Goal: Information Seeking & Learning: Find specific fact

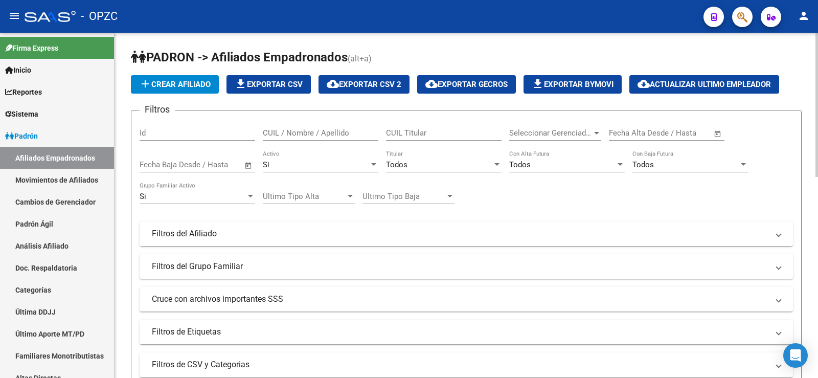
click at [305, 135] on input "CUIL / Nombre / Apellido" at bounding box center [321, 132] width 116 height 9
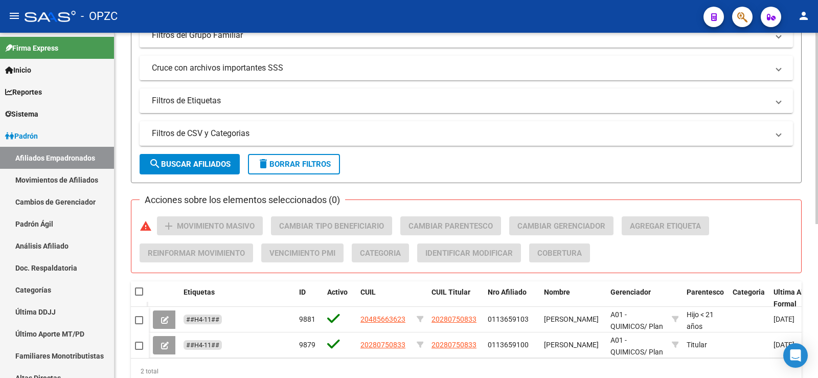
scroll to position [256, 0]
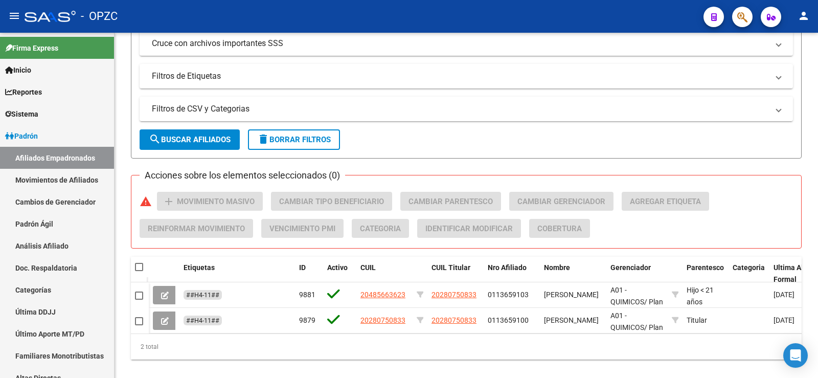
type input "melo"
click at [330, 141] on span "delete Borrar Filtros" at bounding box center [294, 139] width 74 height 9
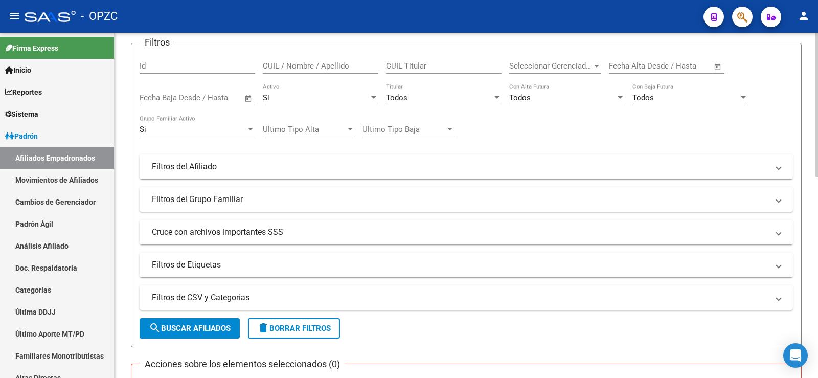
scroll to position [0, 0]
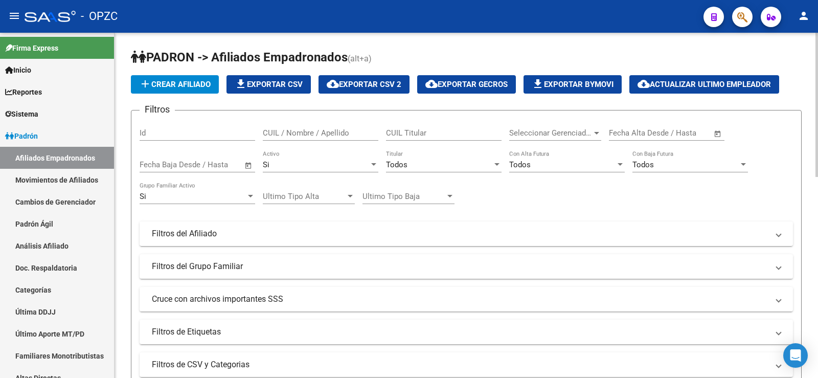
click at [295, 133] on input "CUIL / Nombre / Apellido" at bounding box center [321, 132] width 116 height 9
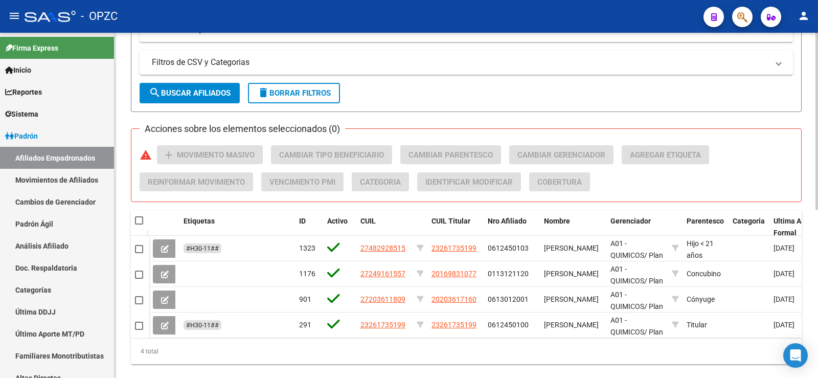
scroll to position [307, 0]
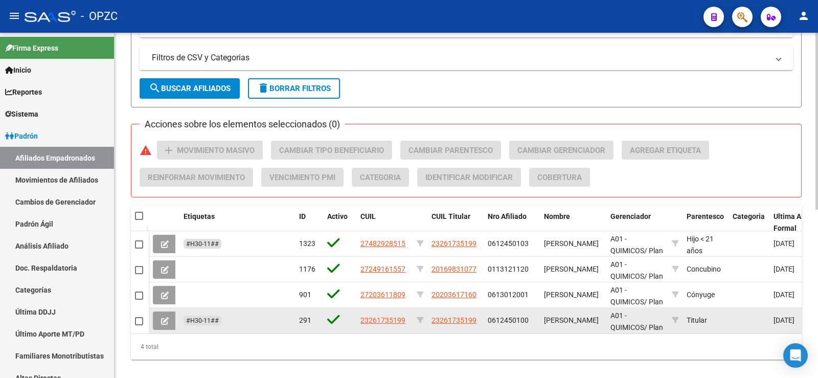
type input "zapata"
click at [164, 318] on icon at bounding box center [165, 321] width 8 height 8
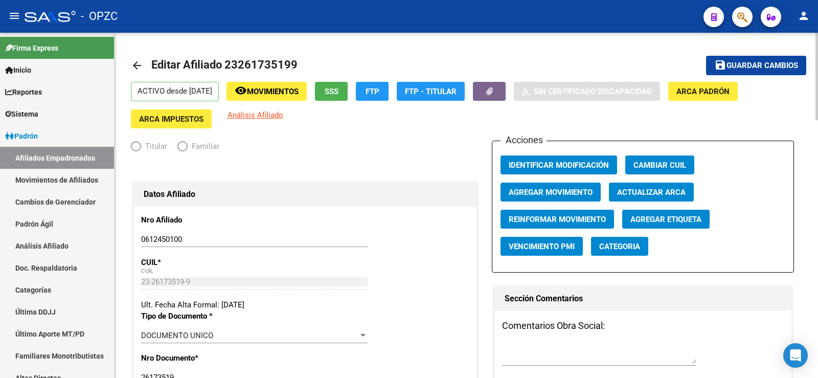
radio input "true"
type input "30-59272454-1"
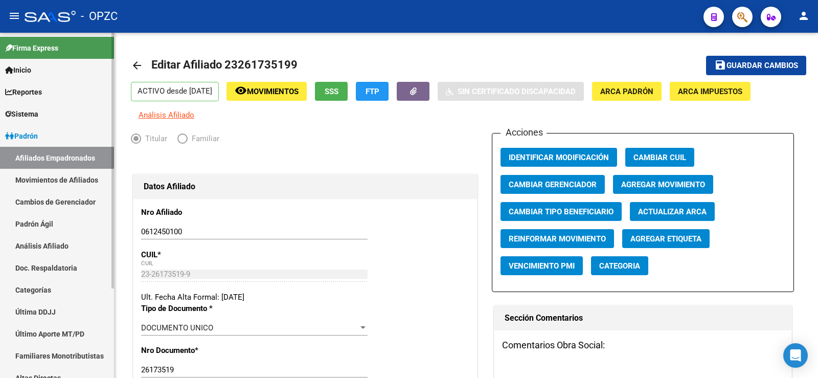
click at [32, 159] on link "Afiliados Empadronados" at bounding box center [57, 158] width 114 height 22
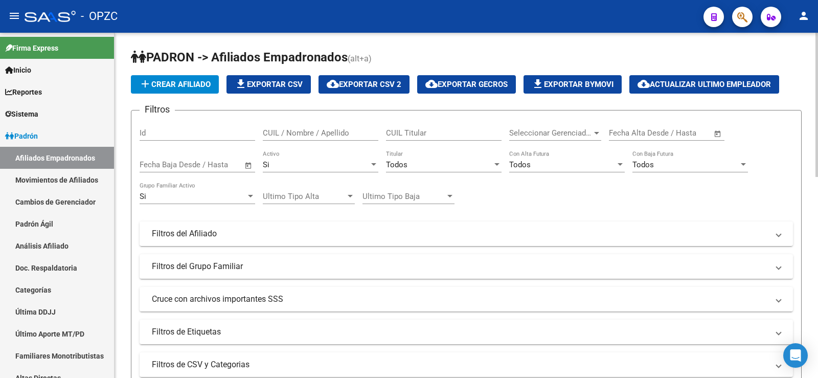
click at [284, 138] on div "CUIL / Nombre / Apellido" at bounding box center [321, 130] width 116 height 22
drag, startPoint x: 290, startPoint y: 136, endPoint x: 221, endPoint y: 135, distance: 69.1
click at [221, 135] on div "Filtros Id odrioz CUIL / Nombre / Apellido CUIL Titular Seleccionar Gerenciador…" at bounding box center [467, 232] width 654 height 226
type input "veron"
drag, startPoint x: 300, startPoint y: 135, endPoint x: 251, endPoint y: 135, distance: 49.1
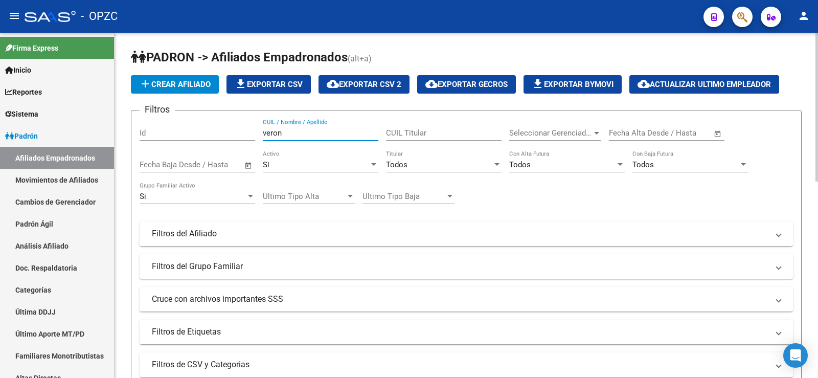
click at [251, 135] on div "Filtros Id veron CUIL / Nombre / Apellido CUIL Titular Seleccionar Gerenciador …" at bounding box center [467, 232] width 654 height 226
type input "20327456912"
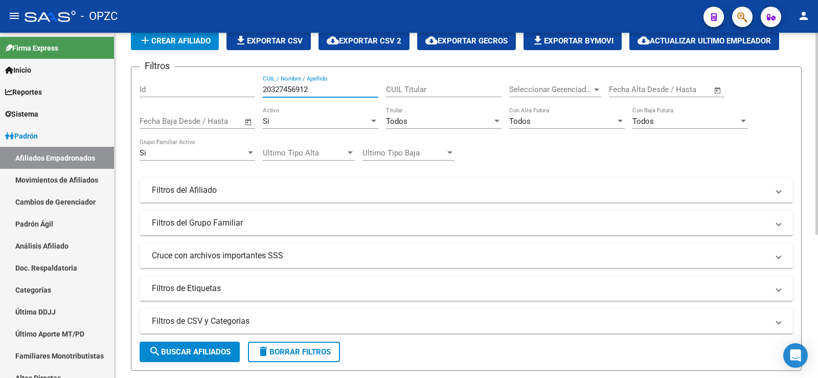
scroll to position [40, 0]
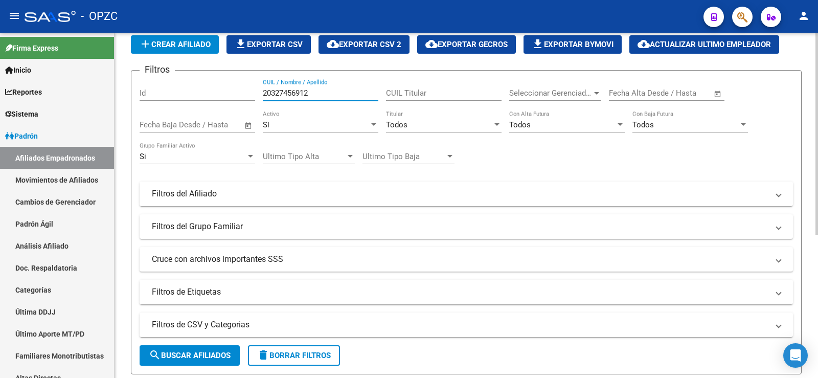
drag, startPoint x: 327, startPoint y: 93, endPoint x: 261, endPoint y: 93, distance: 65.5
click at [261, 93] on div "Filtros Id 20327456912 CUIL / Nombre / Apellido CUIL Titular Seleccionar Gerenc…" at bounding box center [467, 192] width 654 height 226
click at [408, 96] on input "CUIL Titular" at bounding box center [444, 92] width 116 height 9
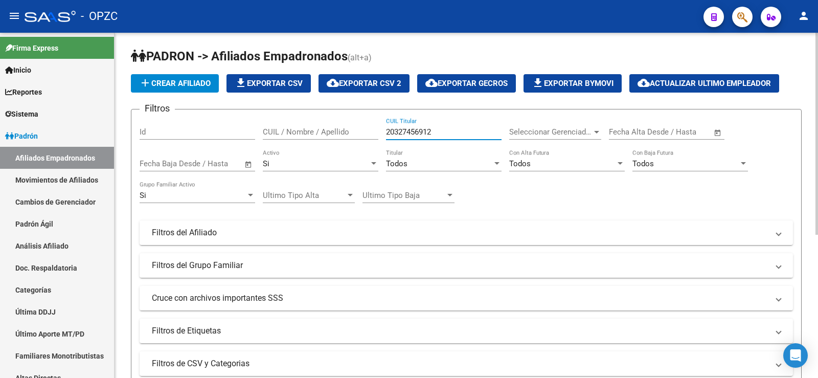
scroll to position [0, 0]
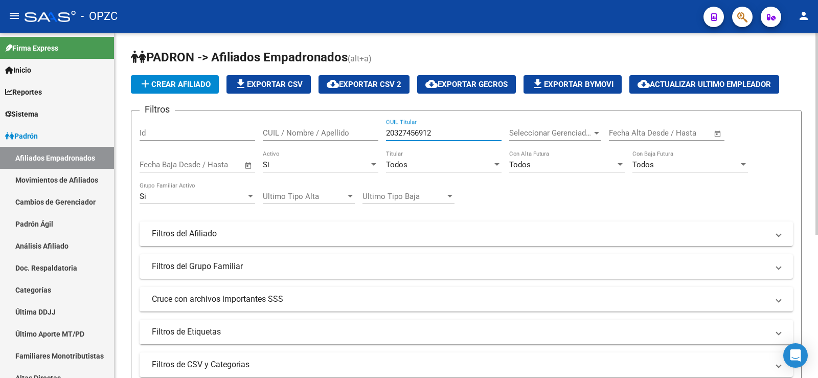
drag, startPoint x: 436, startPoint y: 130, endPoint x: 354, endPoint y: 130, distance: 82.3
click at [354, 130] on div "Filtros Id CUIL / Nombre / Apellido 20327456912 CUIL Titular Seleccionar Gerenc…" at bounding box center [467, 232] width 654 height 226
drag, startPoint x: 444, startPoint y: 131, endPoint x: 341, endPoint y: 131, distance: 103.8
click at [341, 131] on div "Filtros Id CUIL / Nombre / Apellido 20358364528 CUIL Titular Seleccionar Gerenc…" at bounding box center [467, 232] width 654 height 226
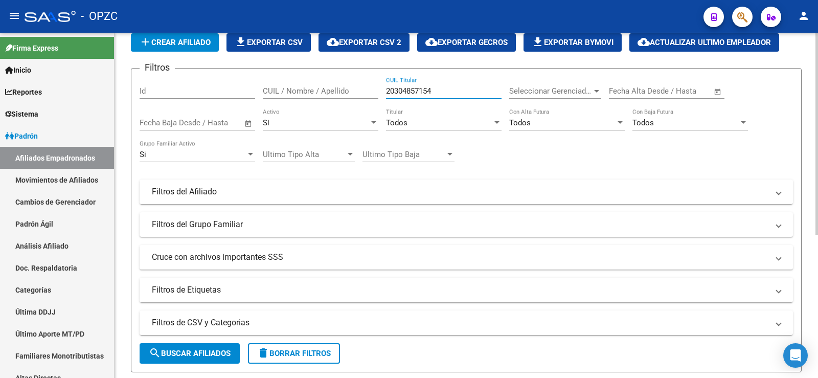
scroll to position [40, 0]
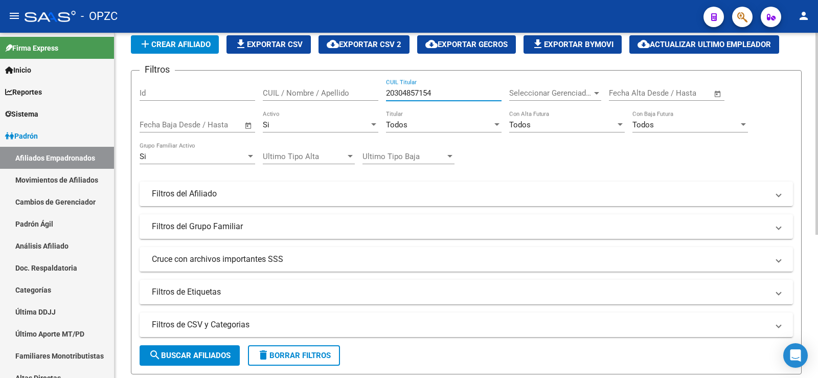
drag, startPoint x: 446, startPoint y: 93, endPoint x: 353, endPoint y: 93, distance: 93.1
click at [353, 93] on div "Filtros Id CUIL / Nombre / Apellido 20304857154 CUIL Titular Seleccionar Gerenc…" at bounding box center [467, 192] width 654 height 226
type input "20304857154"
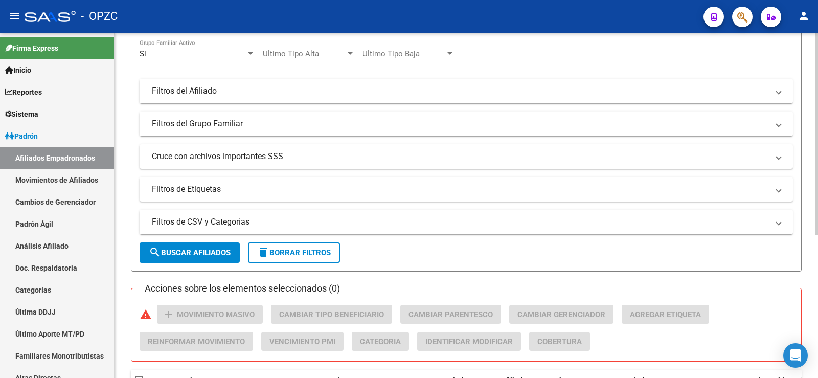
scroll to position [0, 0]
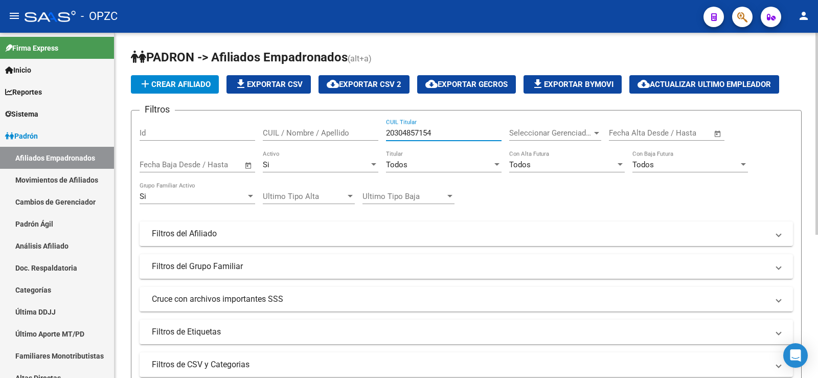
drag, startPoint x: 443, startPoint y: 135, endPoint x: 344, endPoint y: 135, distance: 98.7
click at [344, 135] on div "Filtros Id CUIL / Nombre / Apellido 20304857154 CUIL Titular Seleccionar Gerenc…" at bounding box center [467, 232] width 654 height 226
click at [344, 135] on input "CUIL / Nombre / Apellido" at bounding box center [321, 132] width 116 height 9
type input "palleir"
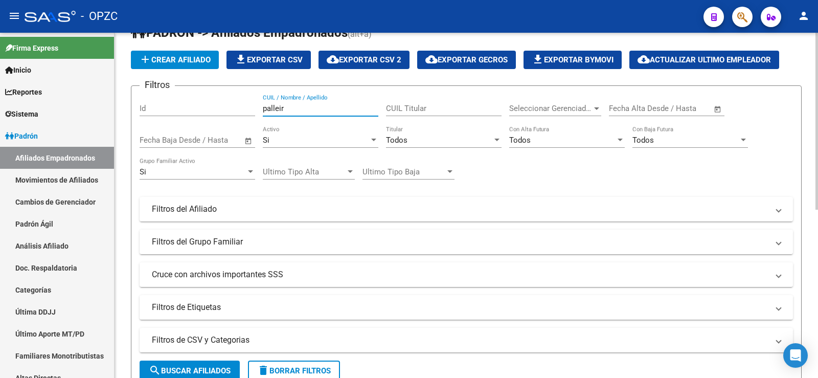
scroll to position [22, 0]
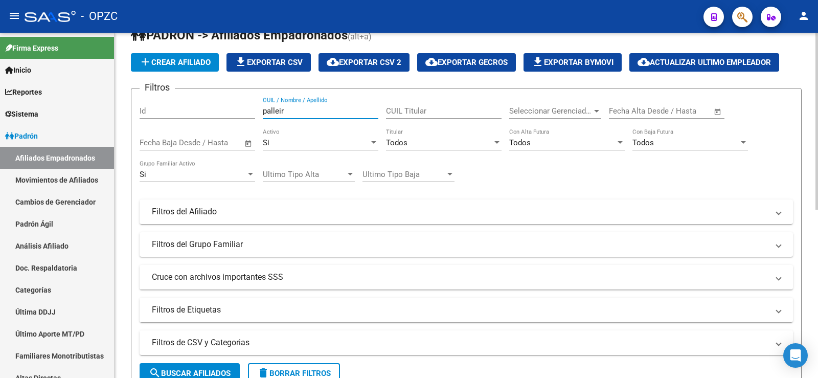
drag, startPoint x: 309, startPoint y: 109, endPoint x: 224, endPoint y: 109, distance: 85.4
click at [224, 109] on div "Filtros Id palleir CUIL / Nombre / Apellido CUIL Titular Seleccionar Gerenciado…" at bounding box center [467, 210] width 654 height 226
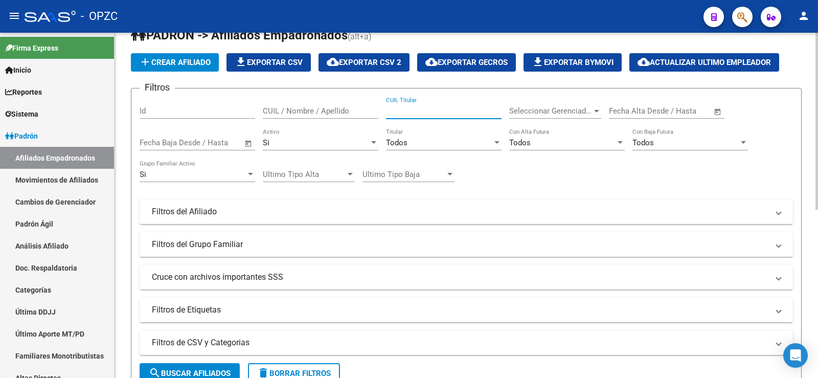
click at [406, 110] on input "CUIL Titular" at bounding box center [444, 110] width 116 height 9
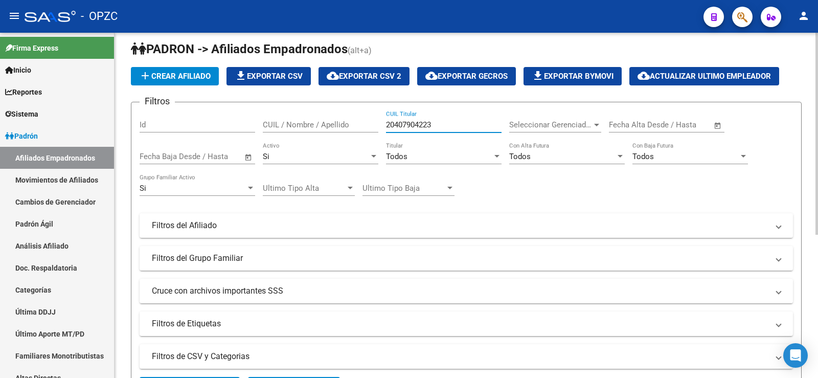
scroll to position [0, 0]
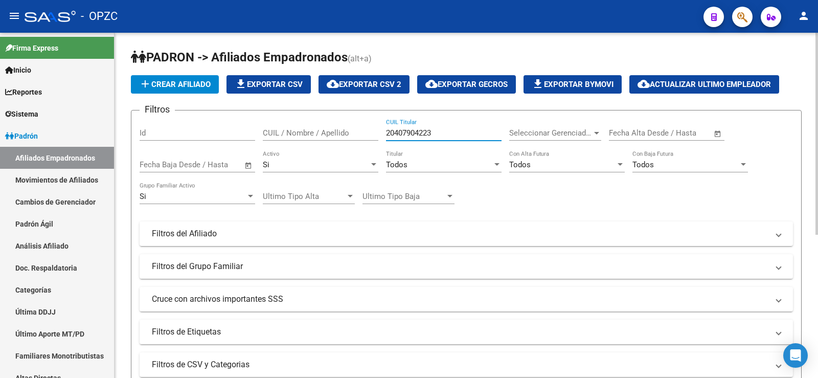
type input "20407904223"
drag, startPoint x: 435, startPoint y: 128, endPoint x: 352, endPoint y: 128, distance: 82.3
click at [352, 128] on div "Filtros Id CUIL / Nombre / Apellido 20407904223 CUIL Titular Seleccionar Gerenc…" at bounding box center [467, 232] width 654 height 226
drag, startPoint x: 448, startPoint y: 137, endPoint x: 380, endPoint y: 135, distance: 68.6
click at [380, 135] on div "Filtros Id CUIL / Nombre / Apellido 20407904223 CUIL Titular Seleccionar Gerenc…" at bounding box center [467, 232] width 654 height 226
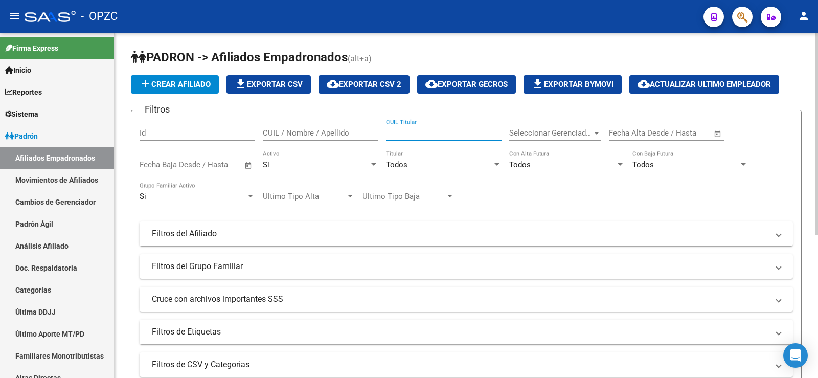
click at [347, 129] on input "CUIL / Nombre / Apellido" at bounding box center [321, 132] width 116 height 9
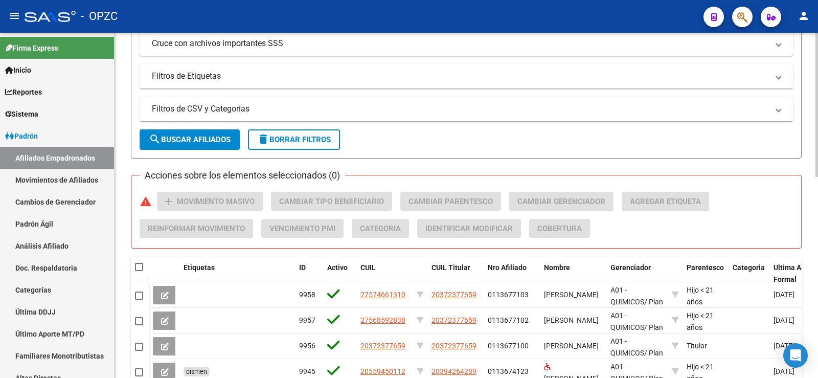
scroll to position [460, 0]
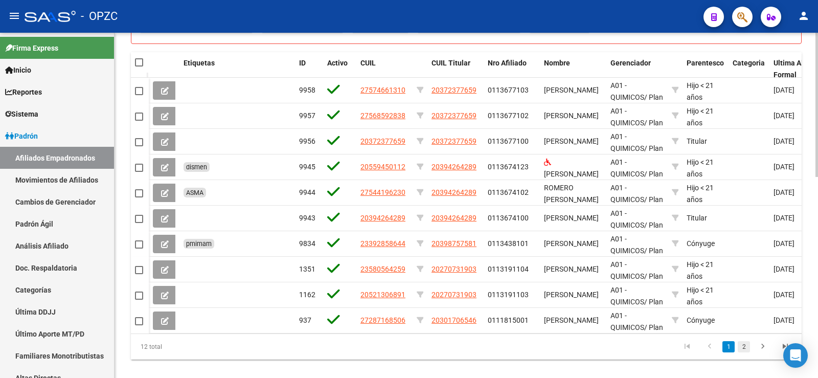
type input "romero"
click at [746, 352] on link "2" at bounding box center [744, 346] width 12 height 11
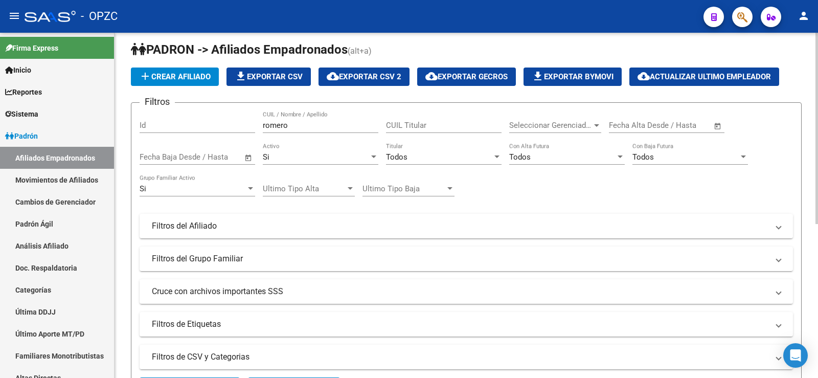
scroll to position [0, 0]
